Goal: Answer question/provide support: Answer question/provide support

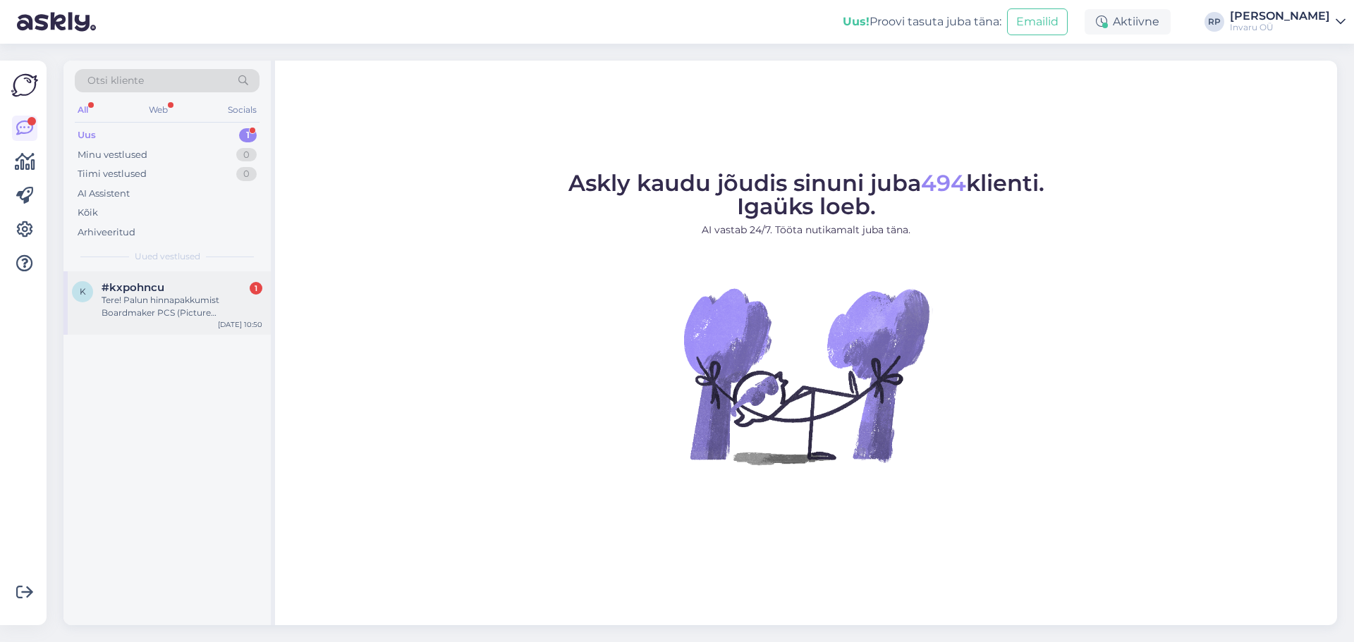
click at [123, 314] on div "Tere! Palun hinnapakkumist Boardmaker PCS (Picture Communication Symbols™) pild…" at bounding box center [182, 306] width 161 height 25
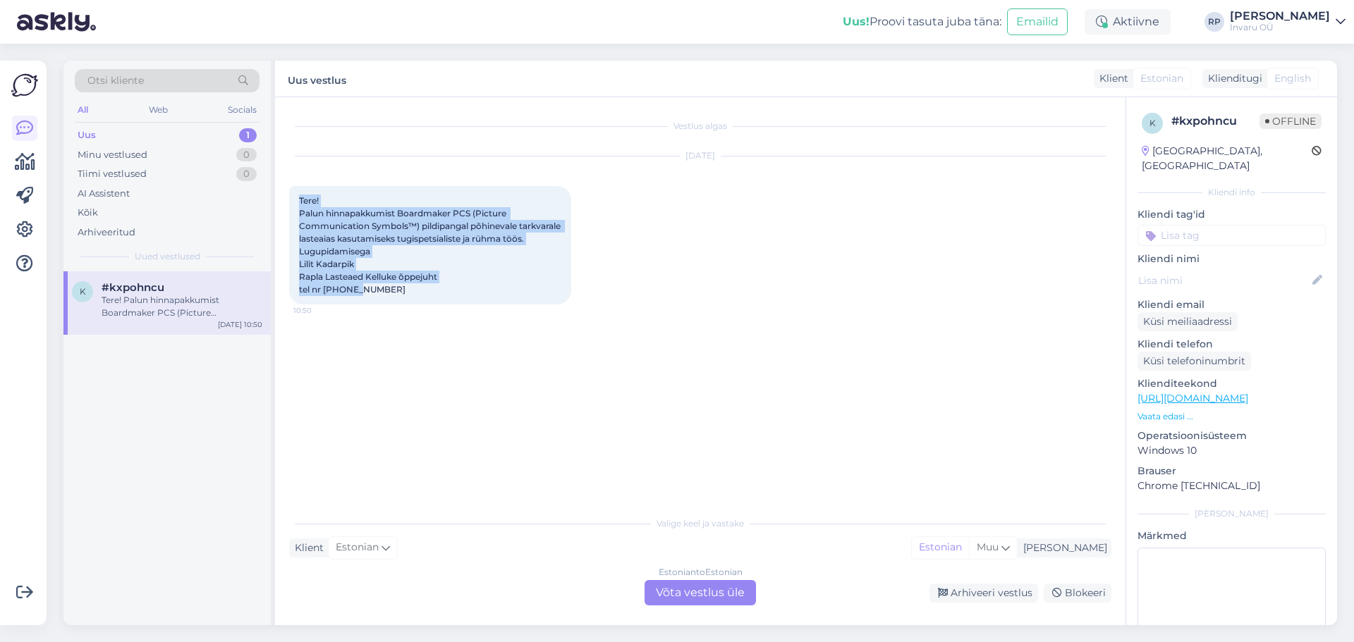
drag, startPoint x: 360, startPoint y: 302, endPoint x: 298, endPoint y: 205, distance: 114.4
click at [298, 205] on div "Tere! Palun hinnapakkumist Boardmaker PCS (Picture Communication Symbols™) pild…" at bounding box center [430, 245] width 282 height 118
click at [716, 311] on div "[DATE] Tere! Palun hinnapakkumist Boardmaker PCS (Picture Communication Symbols…" at bounding box center [700, 230] width 822 height 179
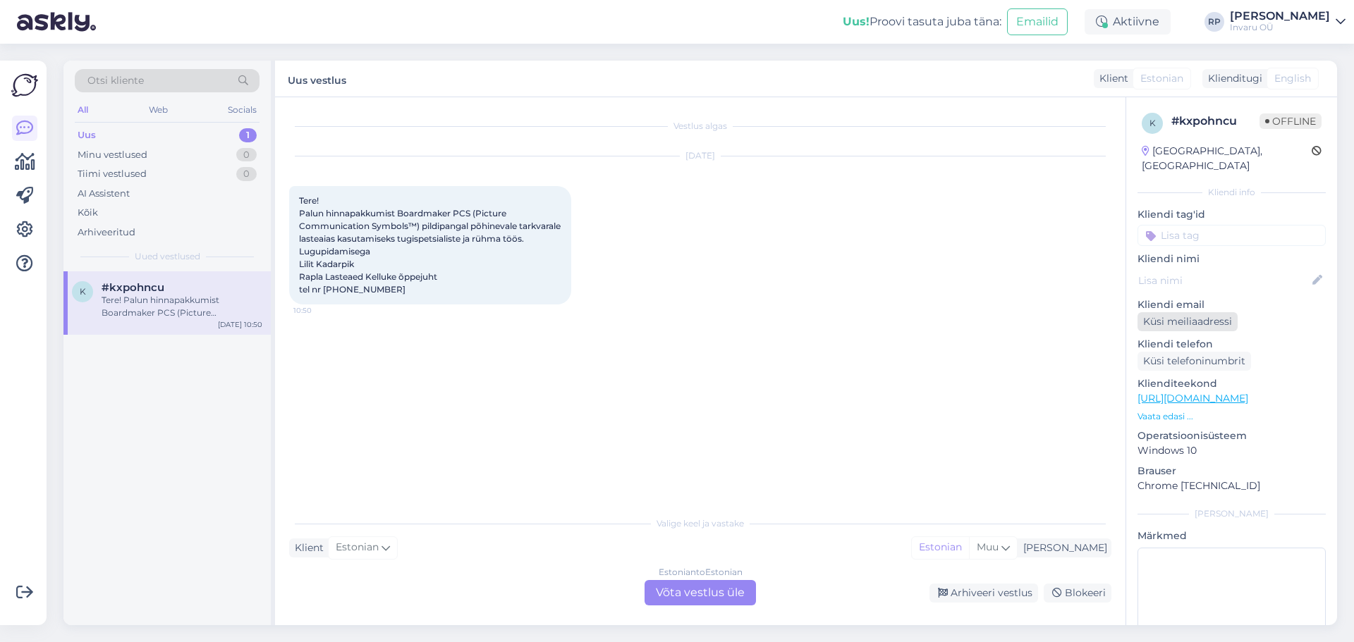
click at [1150, 312] on div "Küsi meiliaadressi" at bounding box center [1187, 321] width 100 height 19
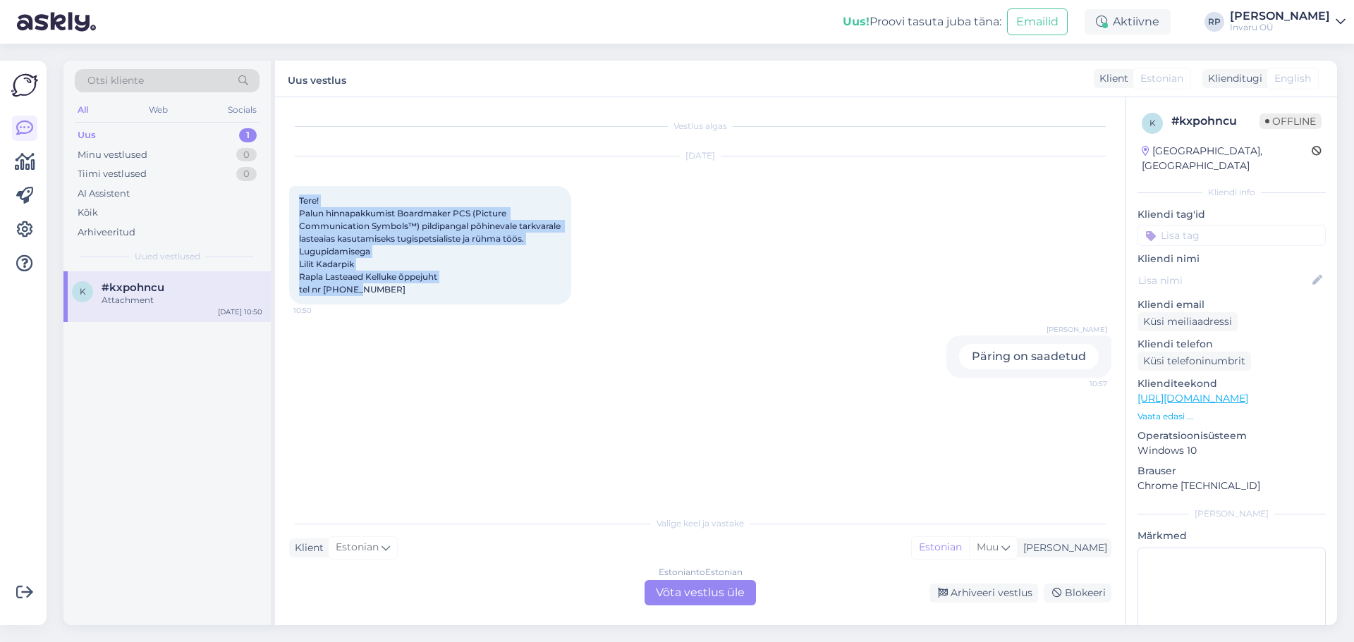
drag, startPoint x: 393, startPoint y: 301, endPoint x: 298, endPoint y: 195, distance: 142.3
click at [298, 195] on div "Tere! Palun hinnapakkumist Boardmaker PCS (Picture Communication Symbols™) pild…" at bounding box center [430, 245] width 282 height 118
copy span "Tere! Palun hinnapakkumist Boardmaker PCS (Picture Communication Symbols™) pild…"
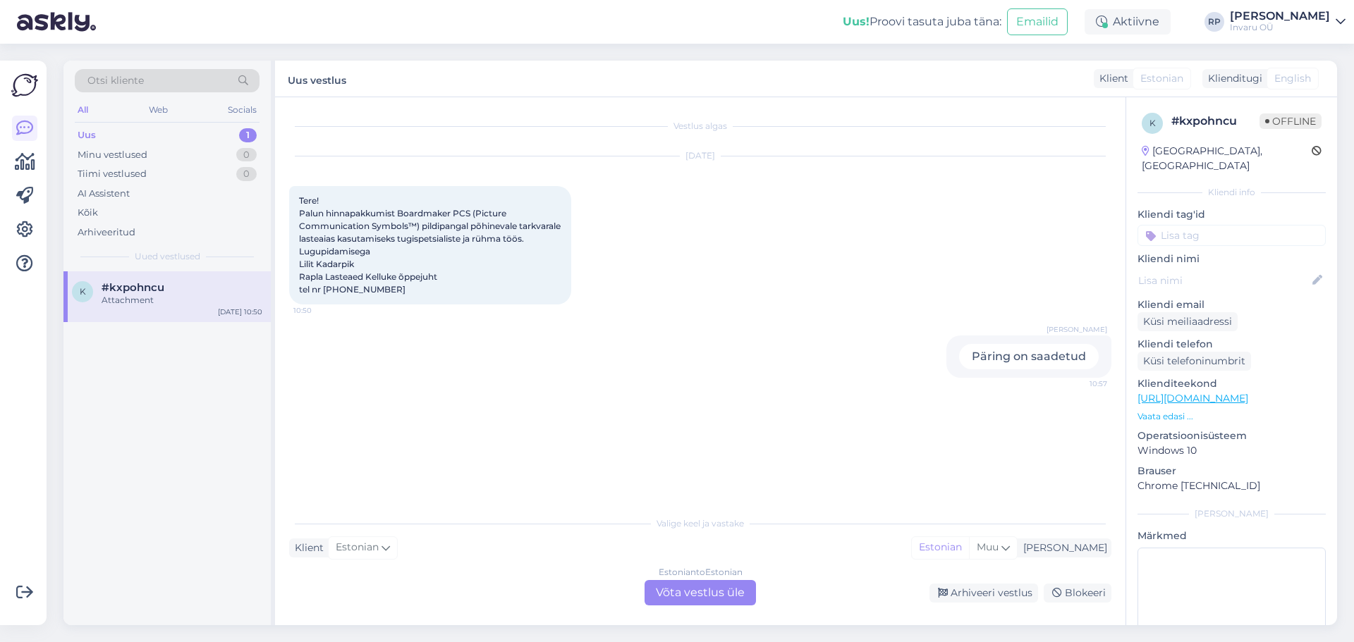
click at [742, 596] on div "Estonian to Estonian Võta vestlus üle" at bounding box center [699, 592] width 111 height 25
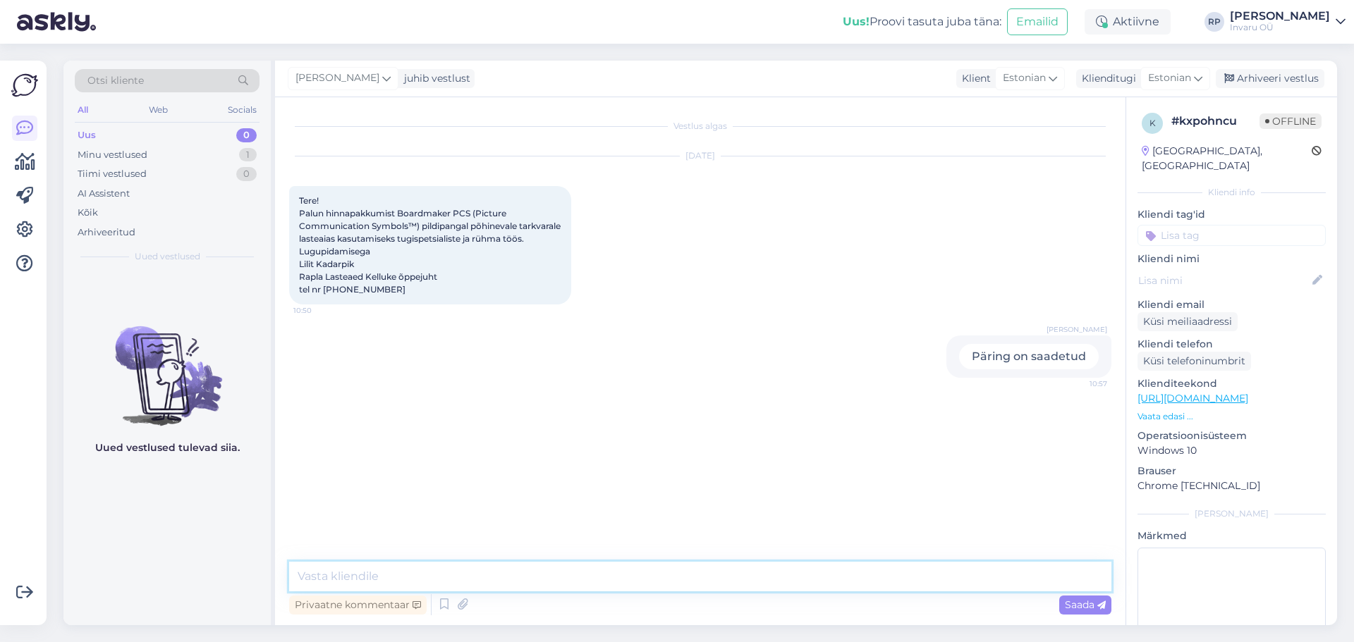
click at [376, 580] on textarea at bounding box center [700, 577] width 822 height 30
type textarea "Tere, edastasin [PERSON_NAME]."
click at [1075, 603] on span "Saada" at bounding box center [1085, 605] width 41 height 13
click at [128, 149] on div "Minu vestlused" at bounding box center [113, 155] width 70 height 14
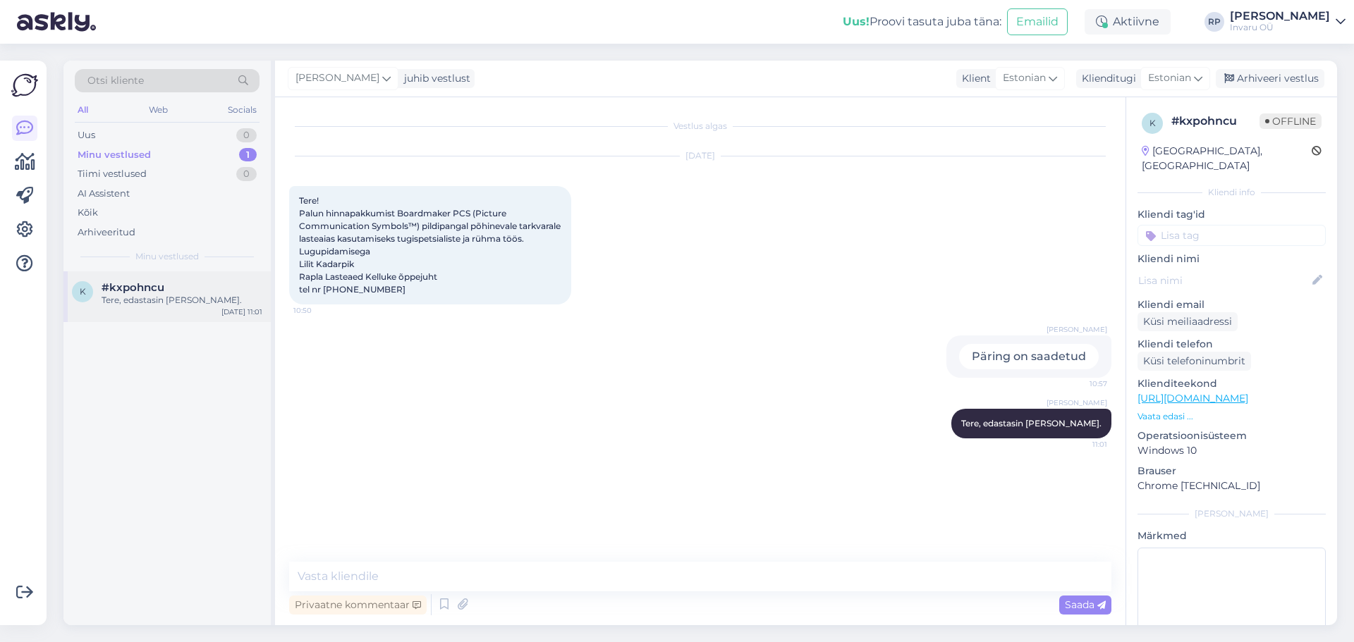
click at [123, 300] on div "Tere, edastasin [PERSON_NAME]." at bounding box center [182, 300] width 161 height 13
click at [1258, 76] on div "Arhiveeri vestlus" at bounding box center [1269, 78] width 109 height 19
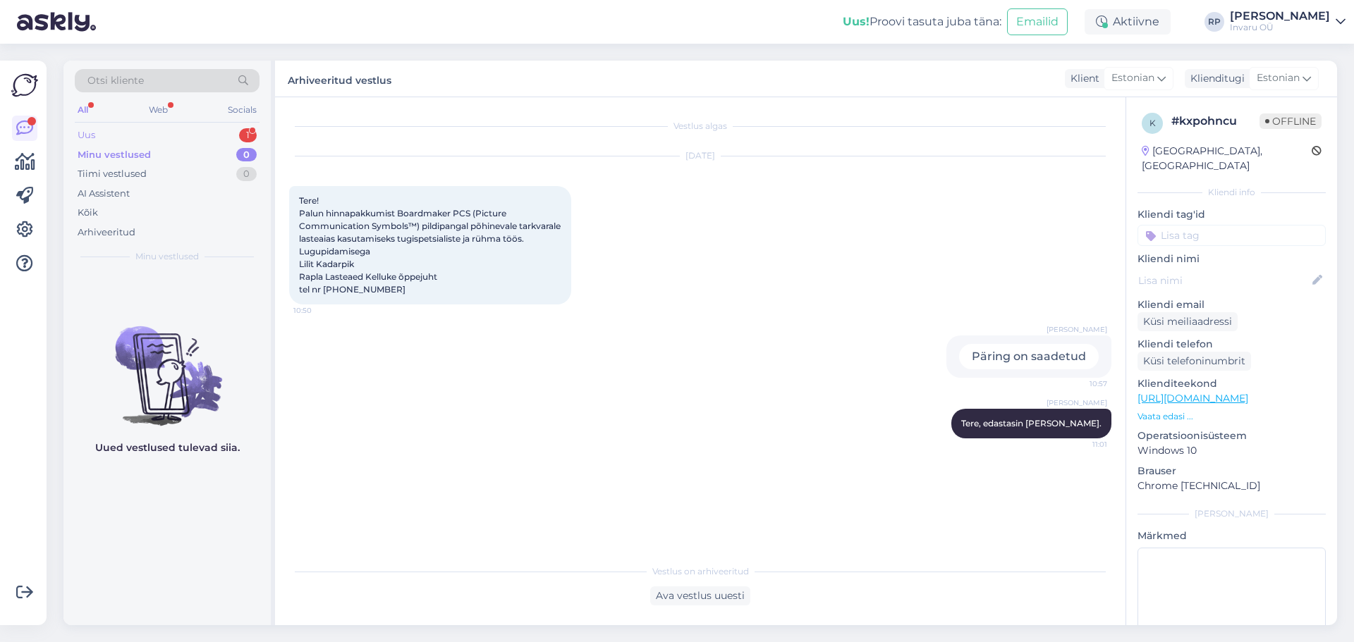
click at [92, 130] on div "Uus" at bounding box center [87, 135] width 18 height 14
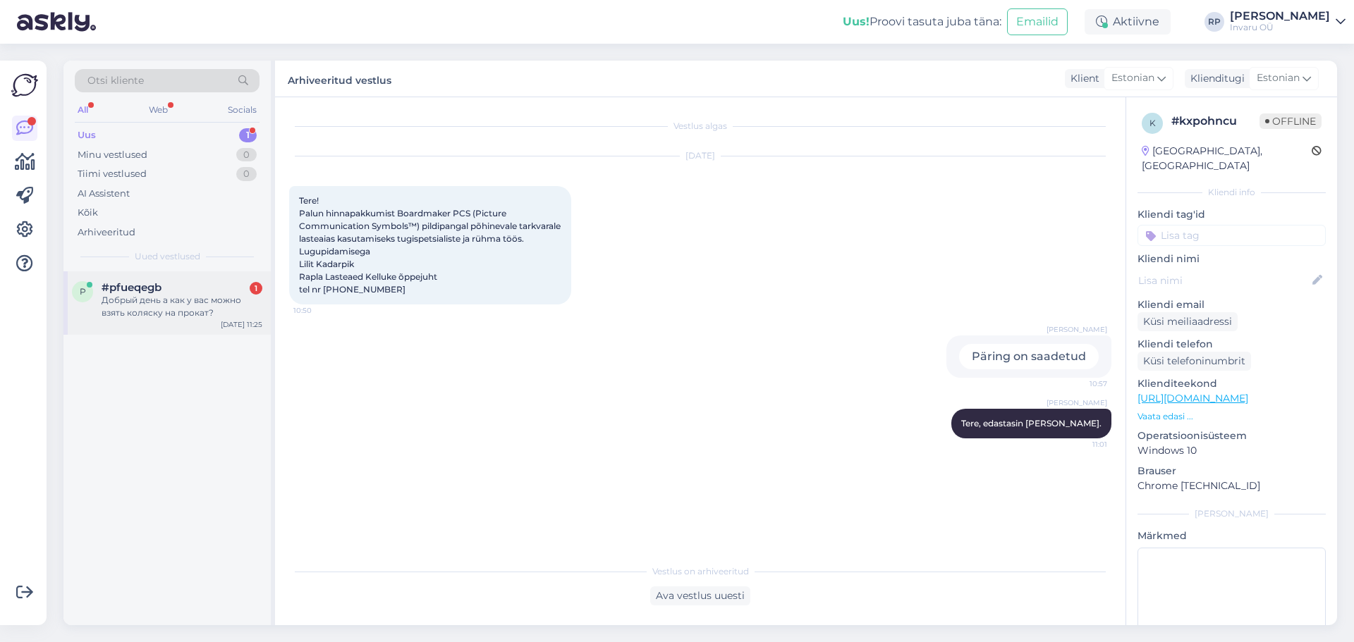
click at [142, 303] on div "Добрый день а как у вас можно взять коляску на прокат?" at bounding box center [182, 306] width 161 height 25
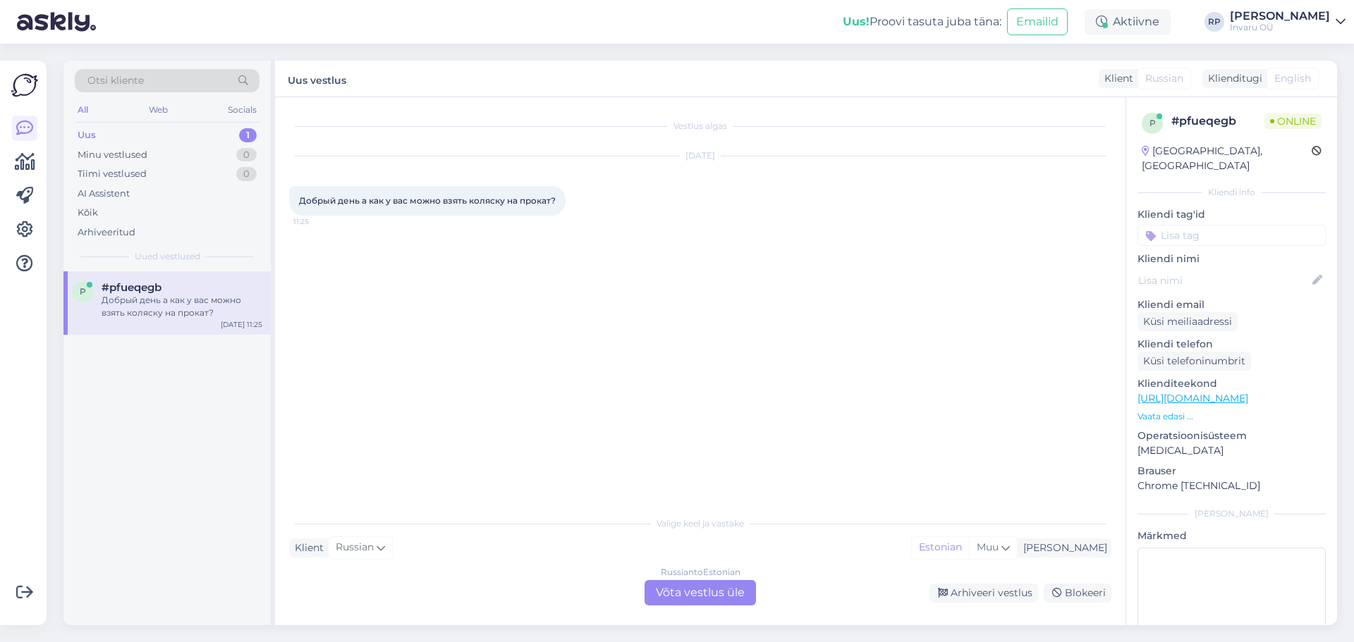
click at [673, 586] on div "Russian to Estonian Võta vestlus üle" at bounding box center [699, 592] width 111 height 25
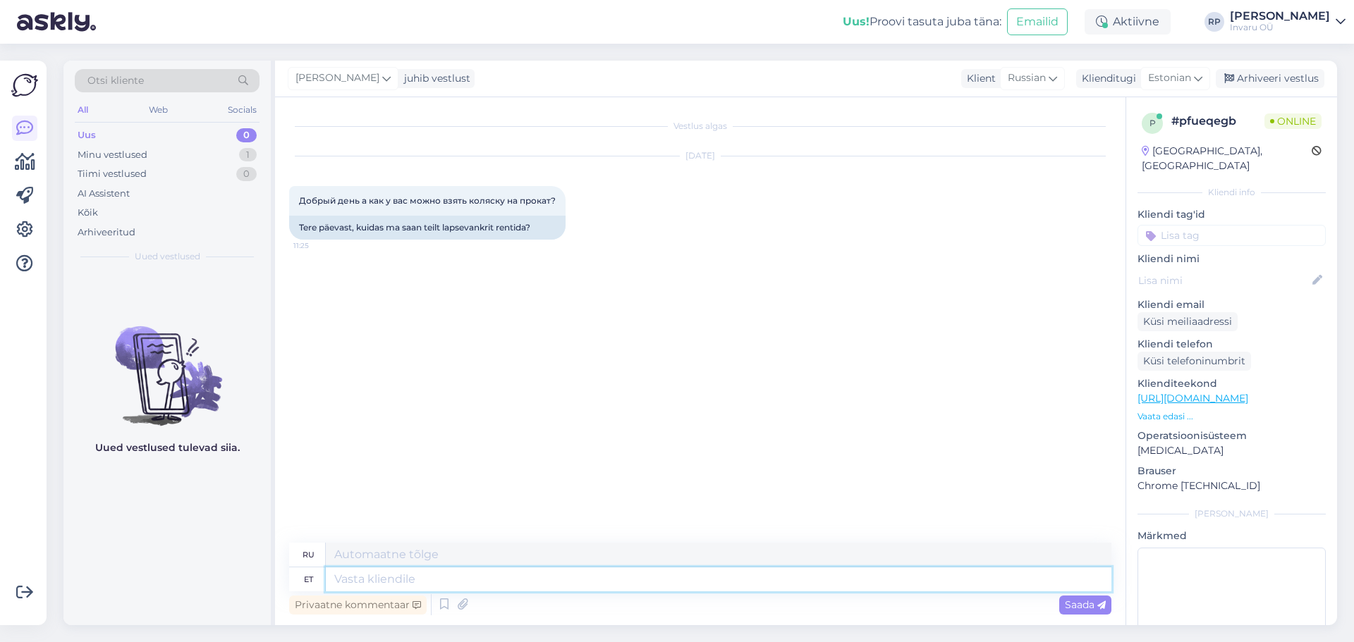
click at [424, 575] on textarea at bounding box center [718, 580] width 785 height 24
type textarea "Tere"
type textarea "Привет"
type textarea "Palun k"
type textarea "Пожалуйста"
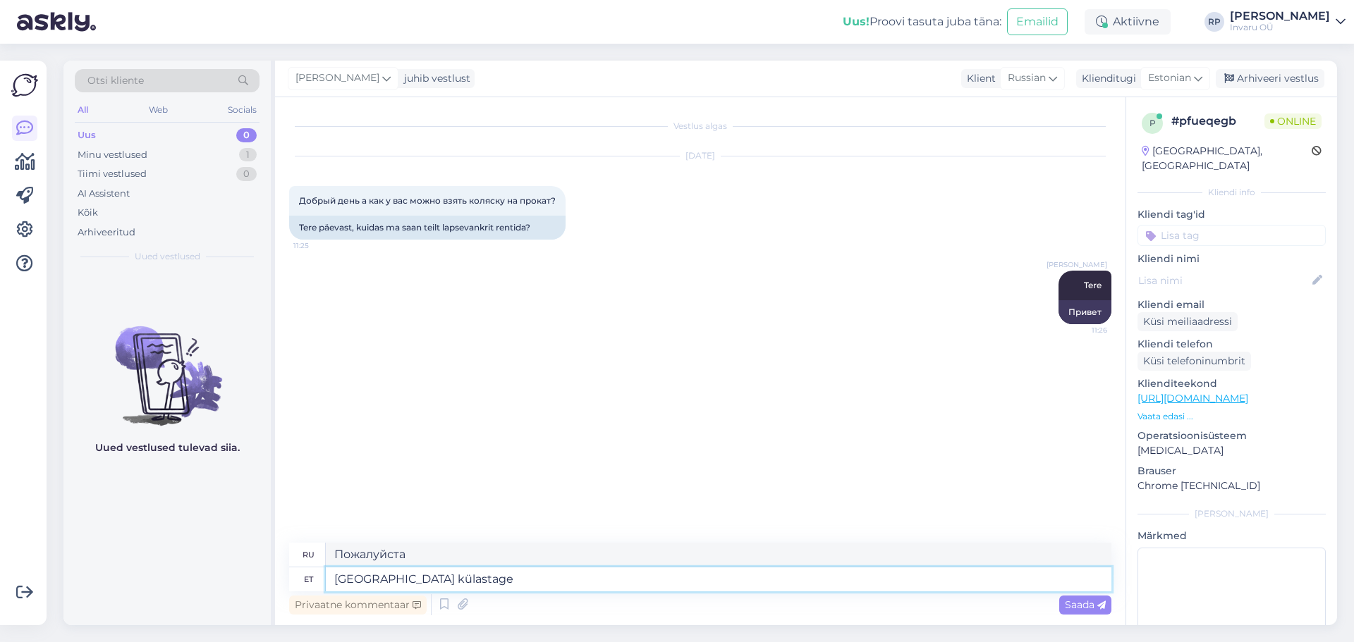
type textarea "[GEOGRAPHIC_DATA] külastage"
type textarea "Пожалуйста, посетите"
type textarea "Palun külastage meie"
type textarea "Пожалуйста, посетите наш"
type textarea "Palun külastage meie esindust"
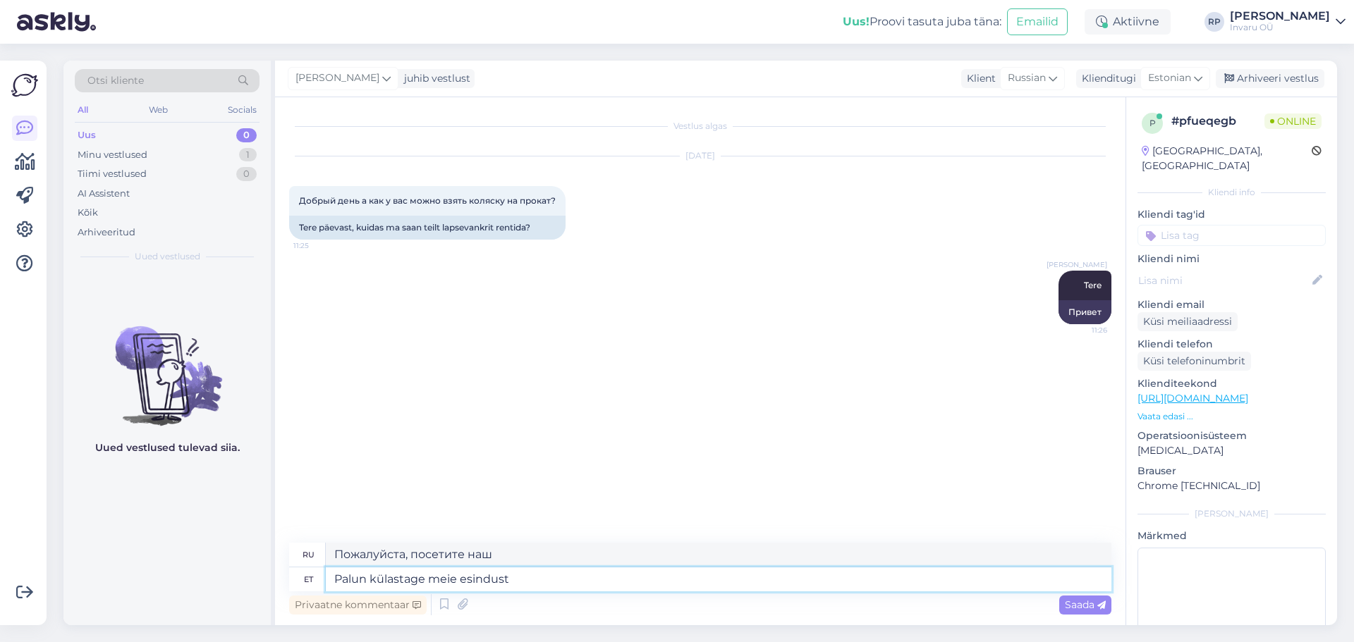
type textarea "Пожалуйста, посетите наш офис."
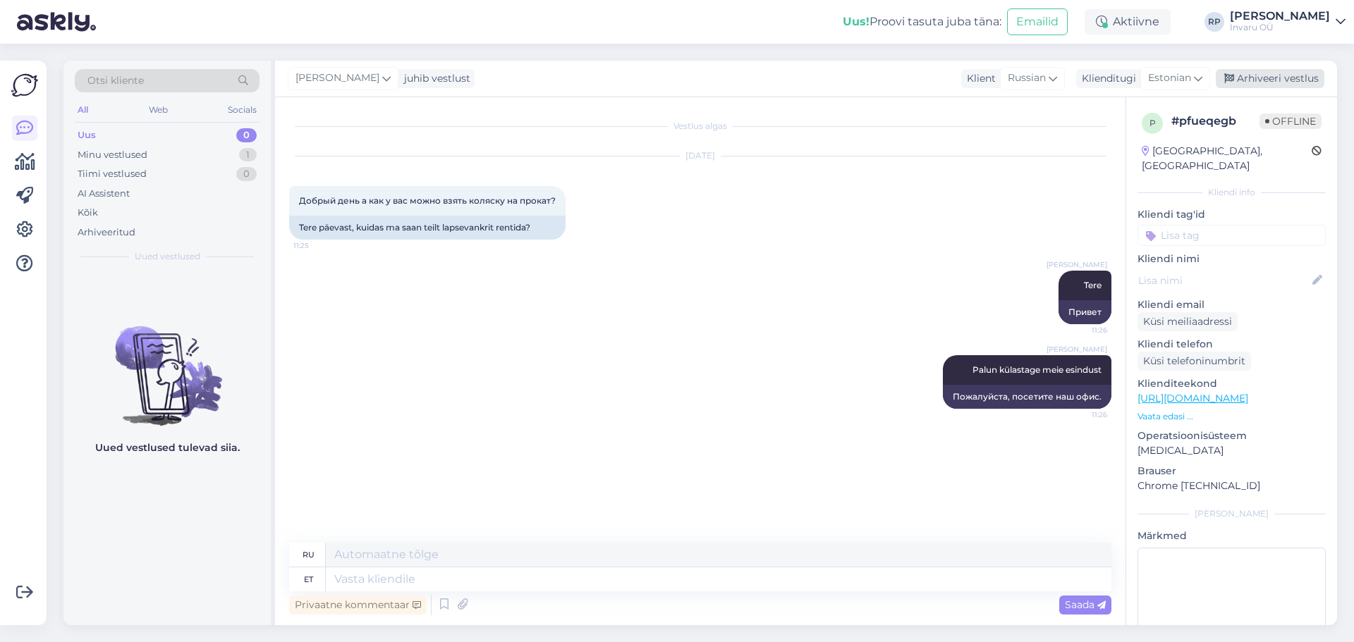
click at [1299, 77] on div "Arhiveeri vestlus" at bounding box center [1269, 78] width 109 height 19
